Goal: Task Accomplishment & Management: Manage account settings

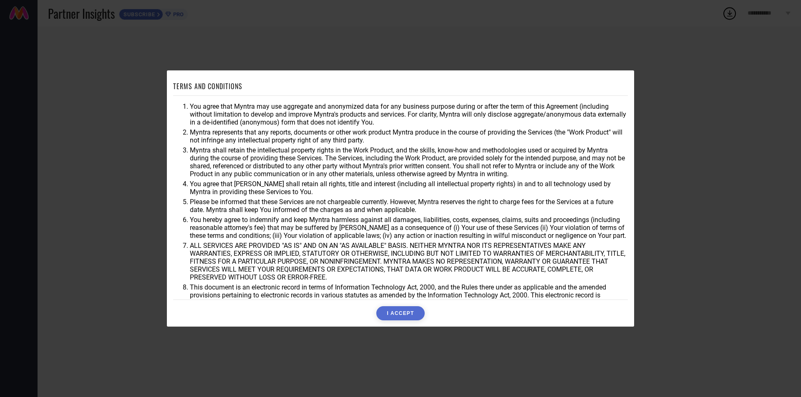
click at [411, 316] on button "I ACCEPT" at bounding box center [400, 313] width 48 height 14
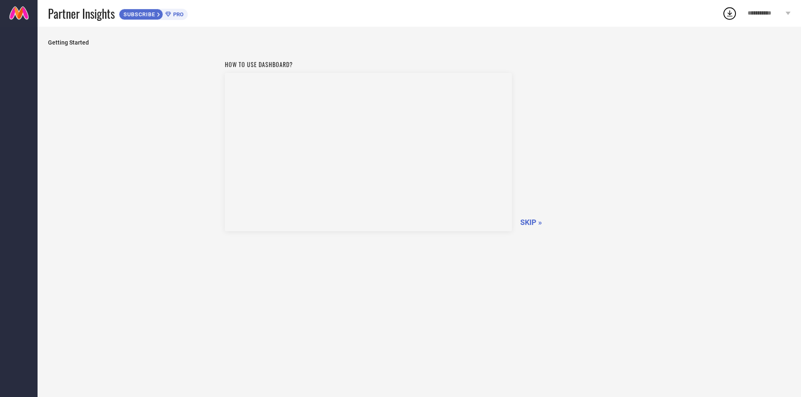
click at [526, 223] on span "SKIP »" at bounding box center [531, 222] width 22 height 9
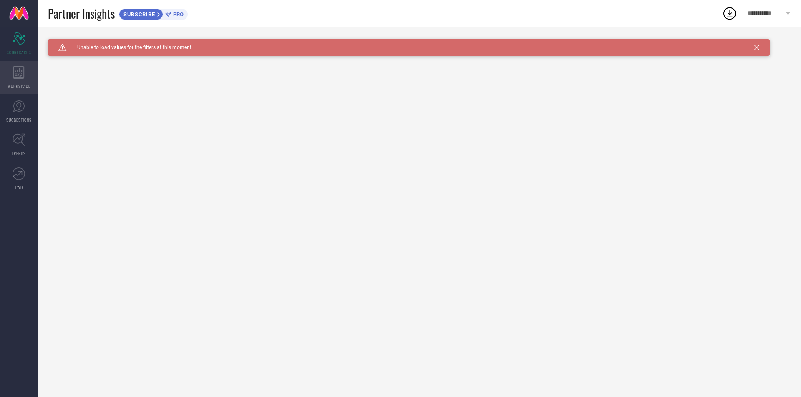
click at [17, 74] on icon at bounding box center [19, 72] width 12 height 13
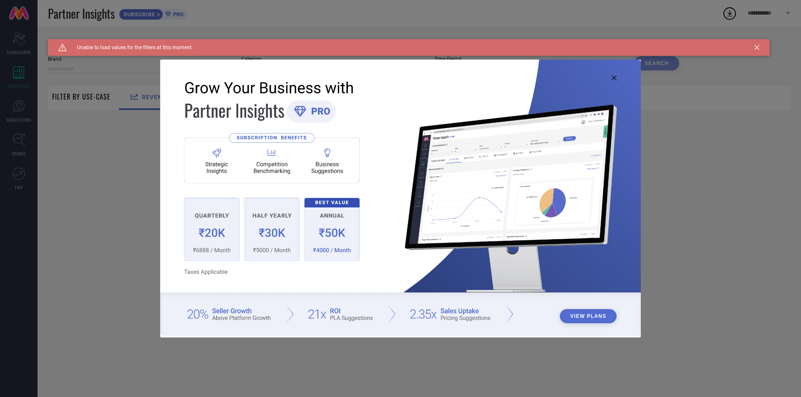
type input "1 STOP FASHION"
type input "All"
click at [78, 121] on div "View Plans" at bounding box center [400, 198] width 801 height 397
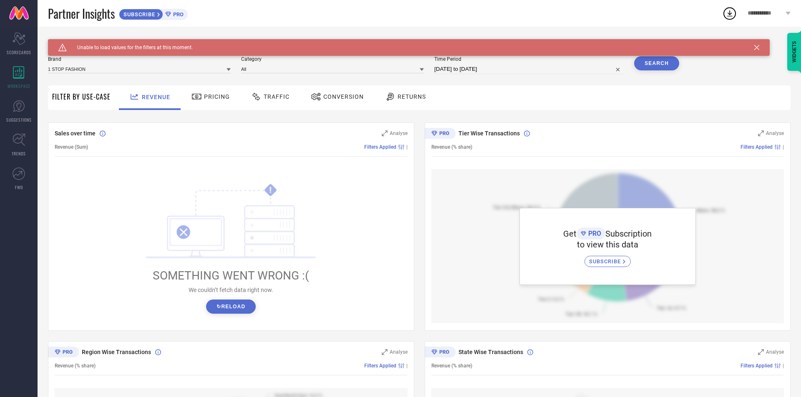
click at [20, 15] on link at bounding box center [19, 13] width 38 height 27
